Goal: Obtain resource: Obtain resource

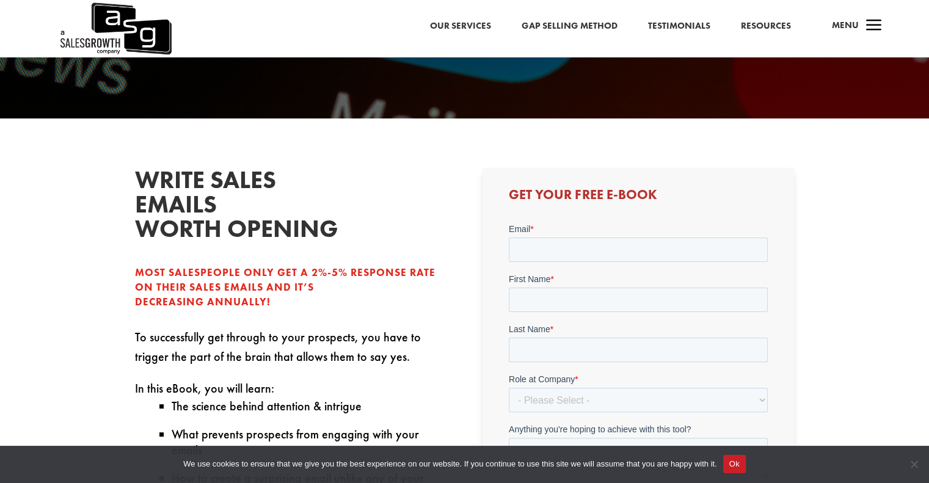
scroll to position [244, 0]
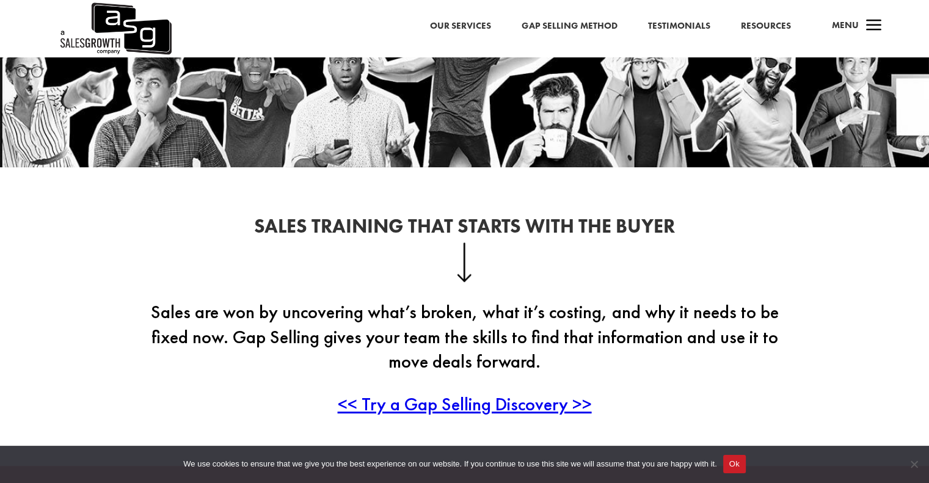
scroll to position [305, 0]
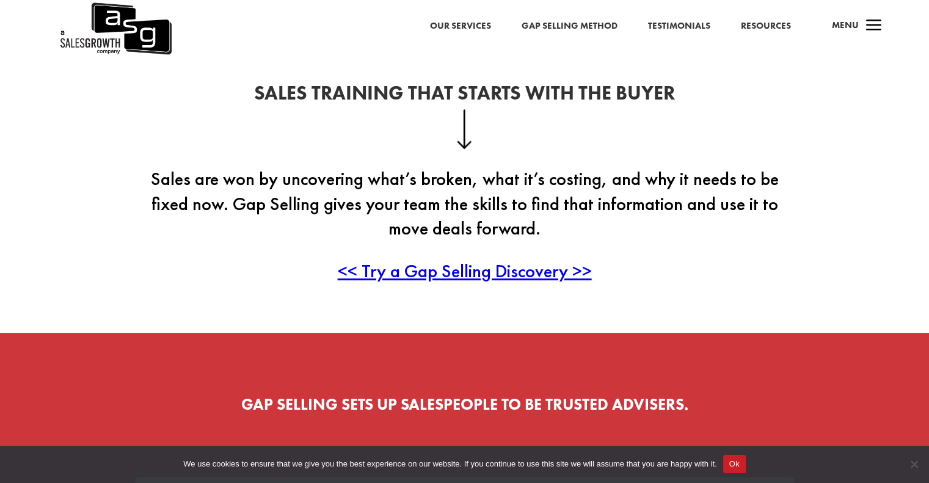
click at [466, 272] on span "<< Try a Gap Selling Discovery >>" at bounding box center [465, 271] width 254 height 24
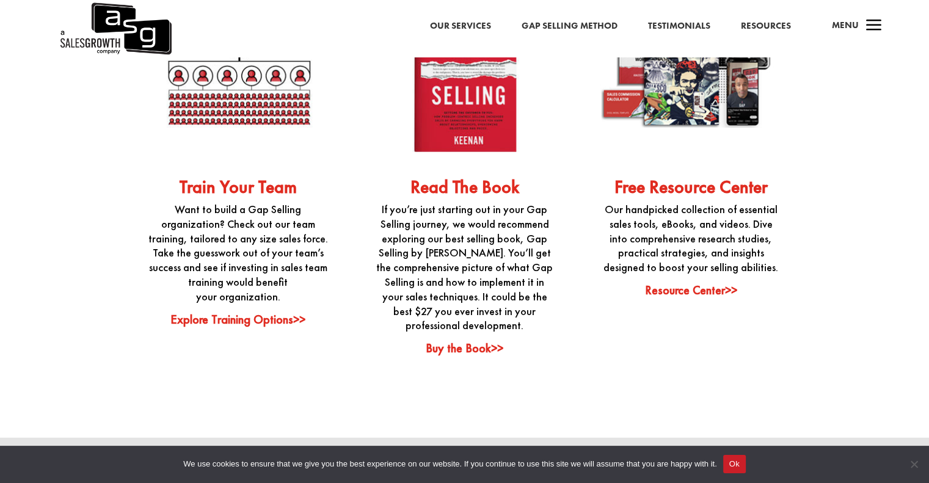
scroll to position [2992, 0]
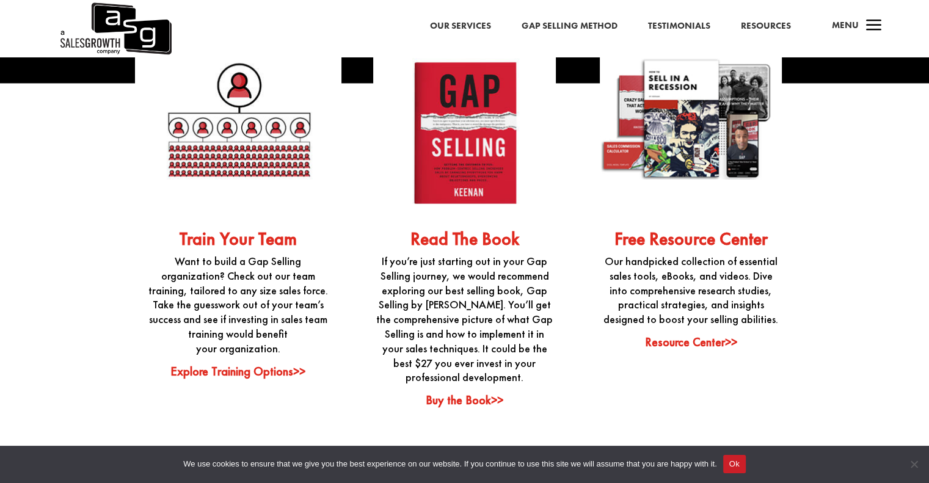
drag, startPoint x: 710, startPoint y: 349, endPoint x: 636, endPoint y: 415, distance: 99.0
click at [636, 415] on div "Train Your Team Want to build a Gap Selling organization? Check out our team tr…" at bounding box center [464, 219] width 659 height 412
click at [496, 404] on link "Buy the Book>>" at bounding box center [465, 400] width 78 height 16
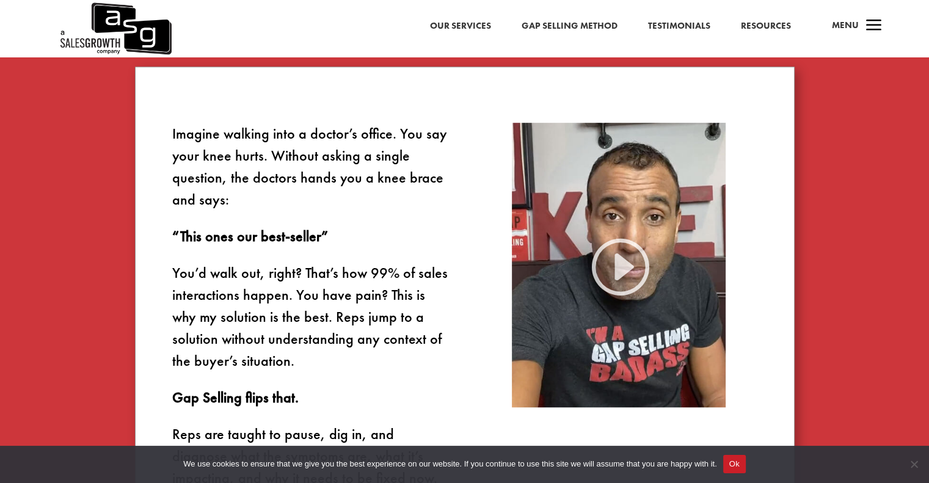
scroll to position [611, 0]
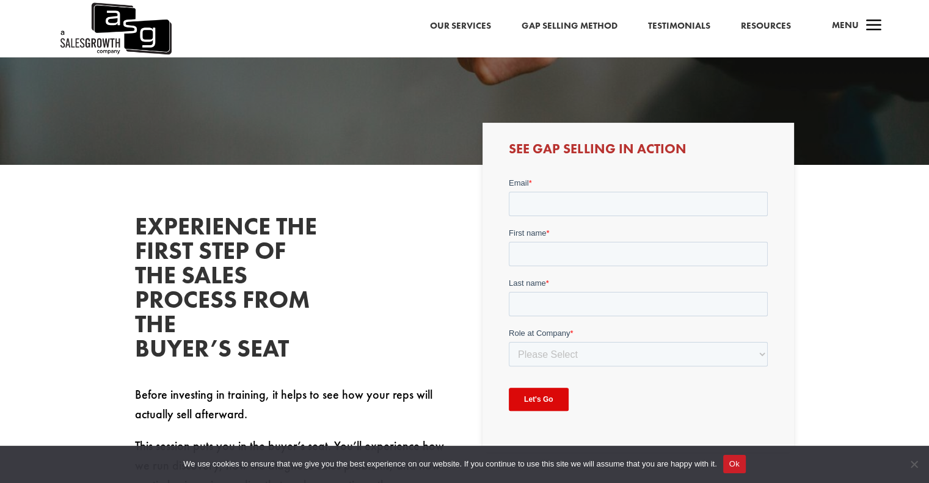
scroll to position [305, 0]
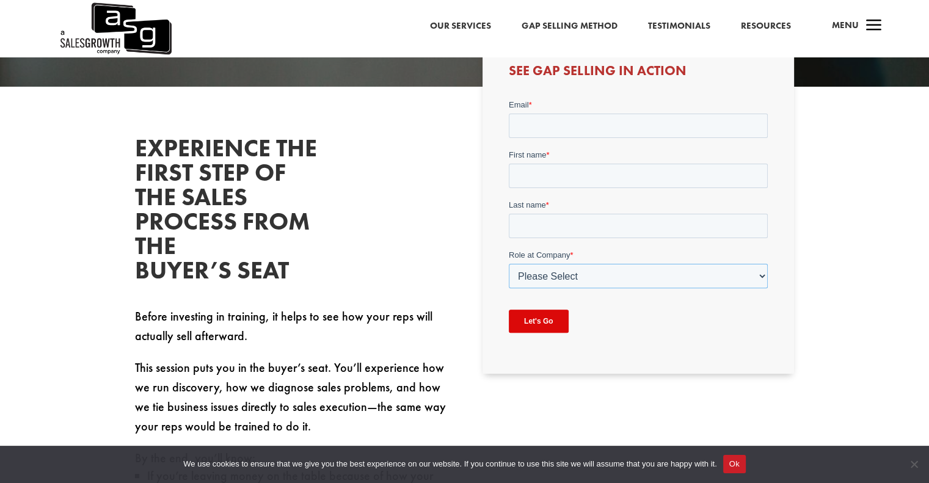
click at [566, 265] on select "Please Select C-Level (CRO, CSO, etc) Senior Leadership (VP of Sales, VP of Ena…" at bounding box center [638, 275] width 259 height 24
click at [479, 257] on div "Experience the First Step of the Sales Process From the Buyer’s Seat Before inv…" at bounding box center [464, 340] width 659 height 441
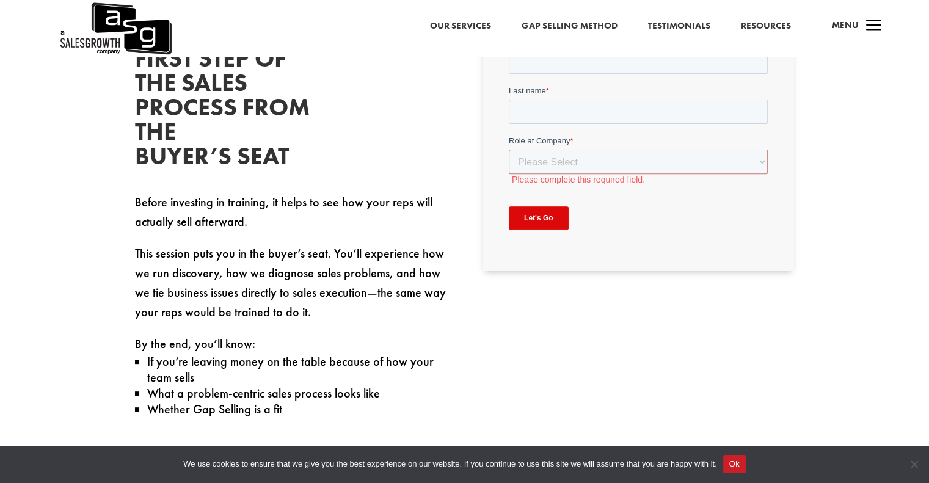
scroll to position [427, 0]
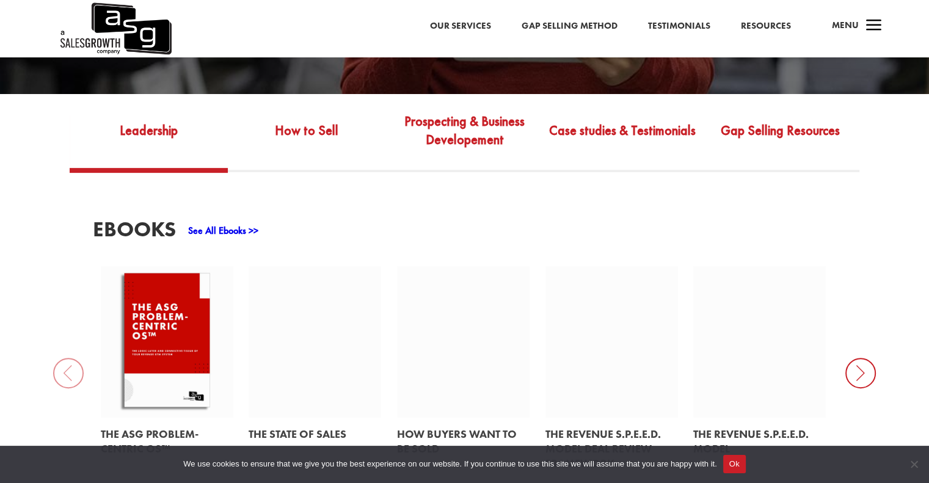
scroll to position [427, 0]
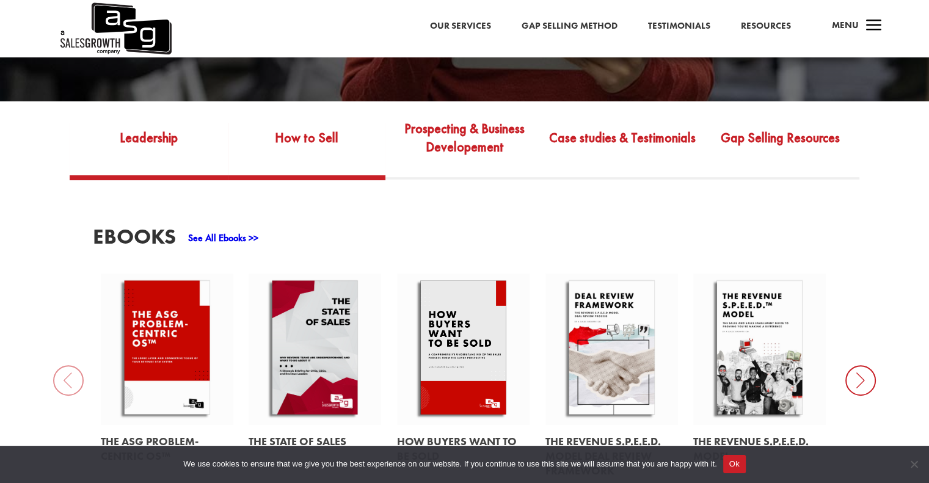
click at [324, 124] on link "How to Sell" at bounding box center [307, 146] width 158 height 57
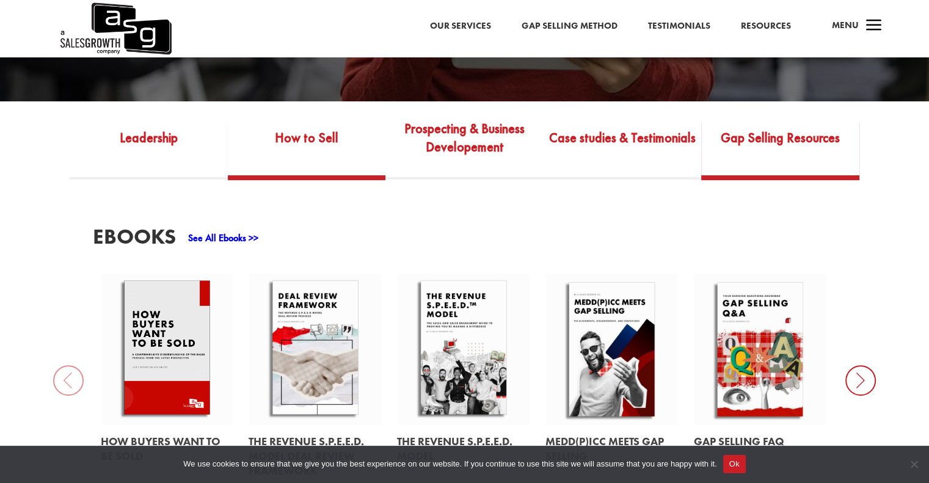
click at [768, 135] on link "Gap Selling Resources" at bounding box center [780, 146] width 158 height 57
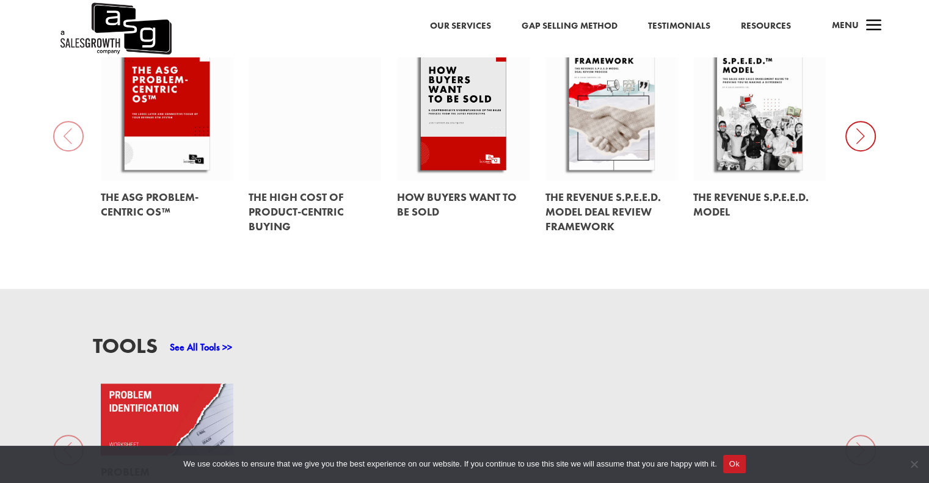
scroll to position [794, 0]
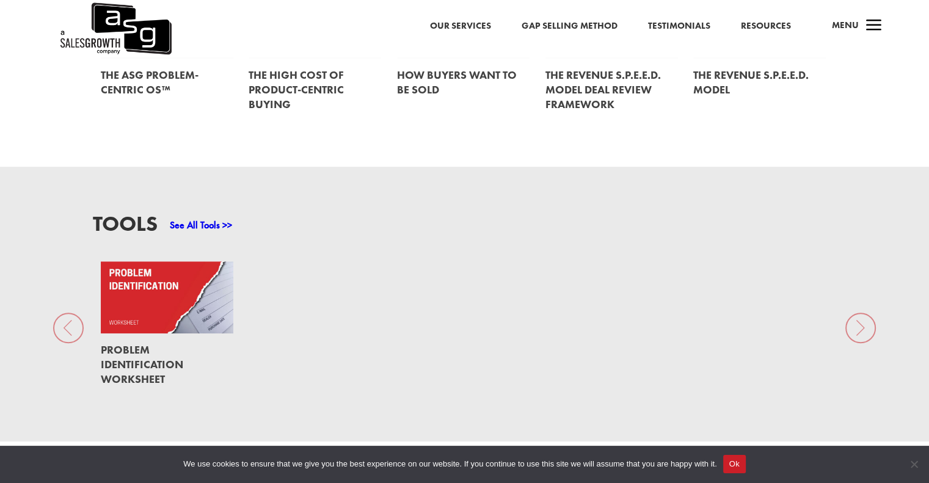
click at [186, 278] on link at bounding box center [167, 297] width 133 height 72
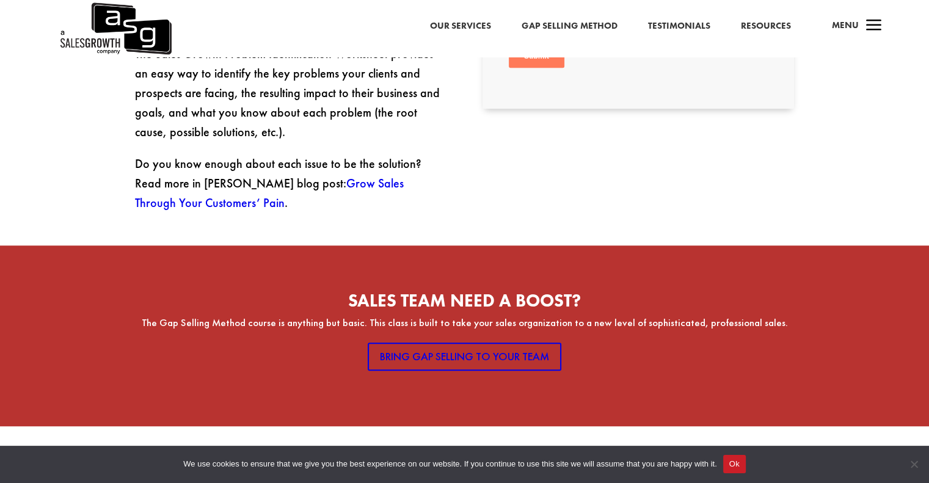
scroll to position [305, 0]
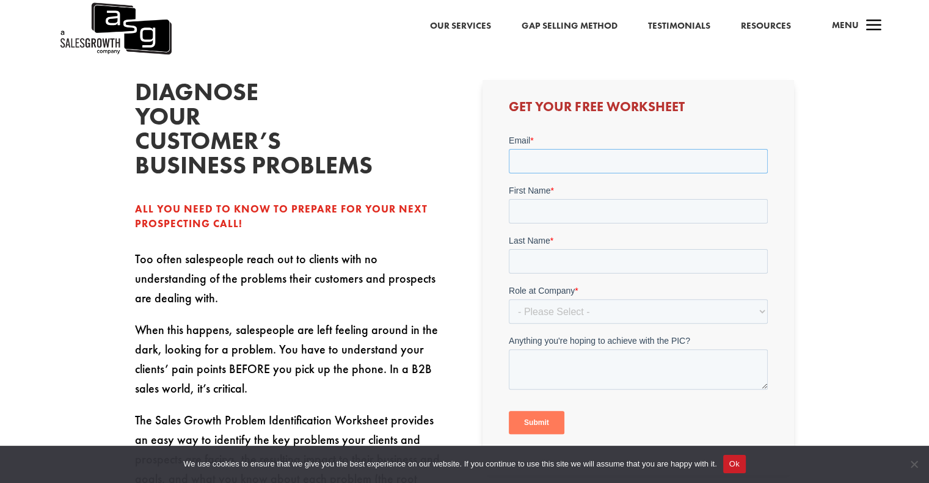
click at [587, 161] on input "Email *" at bounding box center [638, 161] width 259 height 24
type input "nate.reynolds@unchainedlabs.com"
click at [597, 208] on input "First Name *" at bounding box center [638, 211] width 259 height 24
type input "Nate"
click at [574, 259] on input "Last Name *" at bounding box center [638, 261] width 259 height 24
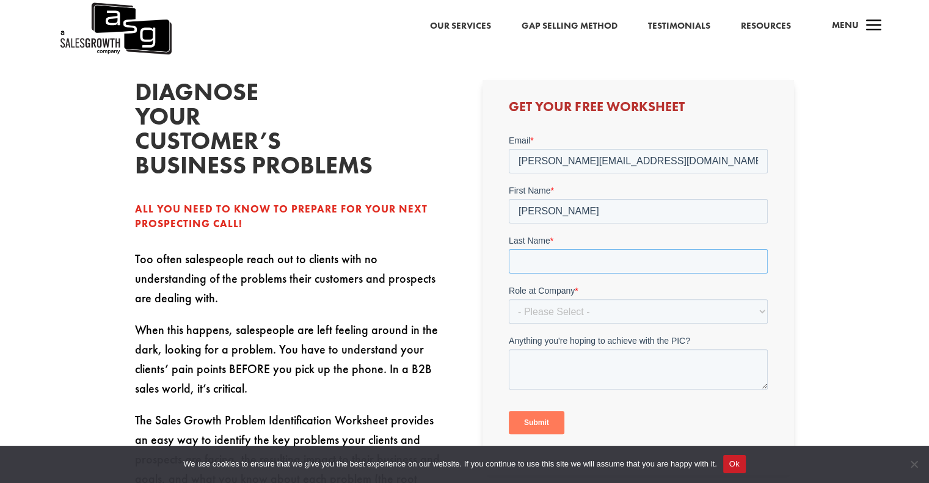
type input "Reynolds"
click at [597, 307] on select "- Please Select - C-Level (CRO, CSO, etc) Senior Leadership (VP of Sales, VP of…" at bounding box center [638, 311] width 259 height 24
select select "Individual Contributor (AE, SDR, CSM, etc)"
click at [509, 299] on select "- Please Select - C-Level (CRO, CSO, etc) Senior Leadership (VP of Sales, VP of…" at bounding box center [638, 311] width 259 height 24
click at [535, 417] on input "Submit" at bounding box center [537, 422] width 56 height 23
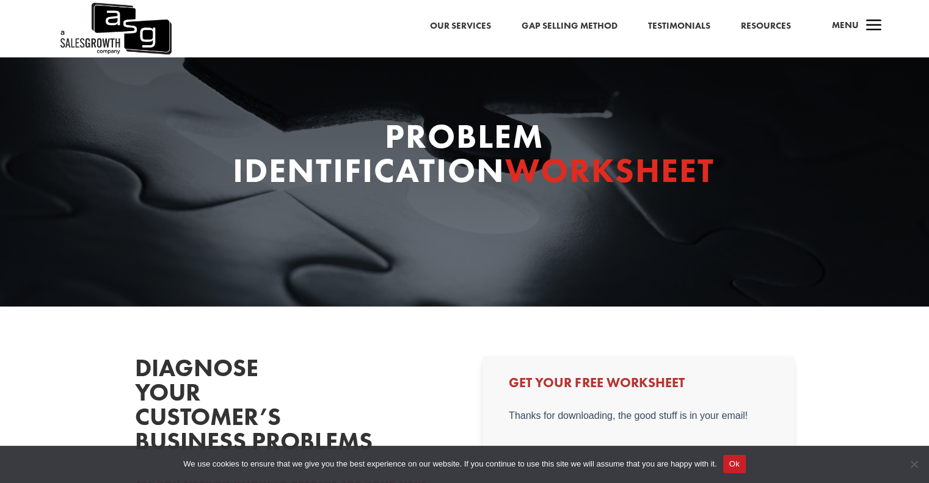
scroll to position [0, 0]
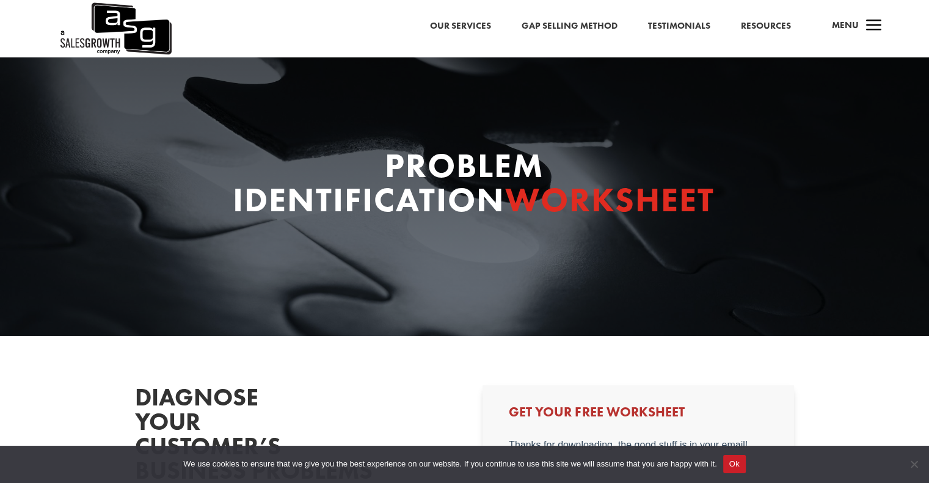
click at [570, 25] on link "Gap Selling Method" at bounding box center [569, 26] width 96 height 16
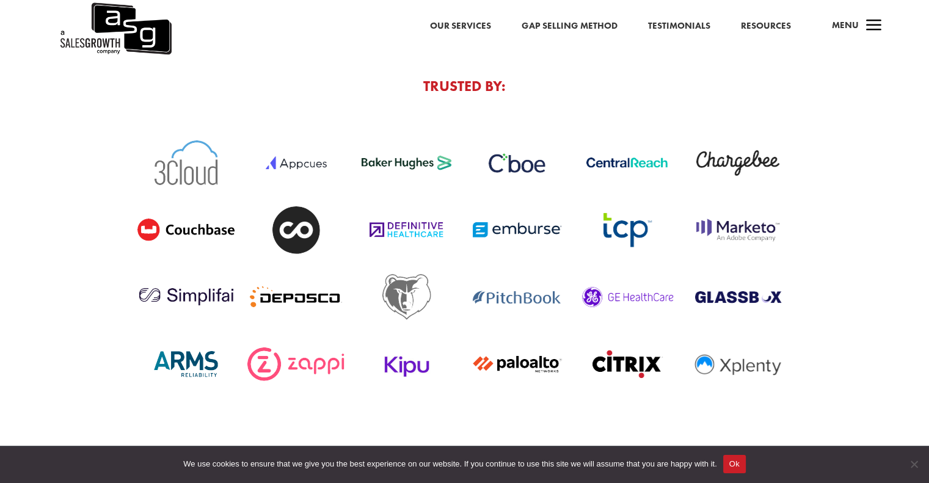
scroll to position [4030, 0]
